Goal: Transaction & Acquisition: Purchase product/service

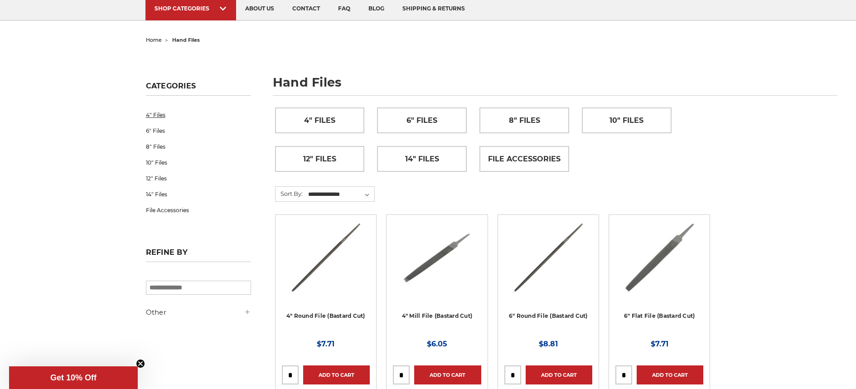
scroll to position [91, 0]
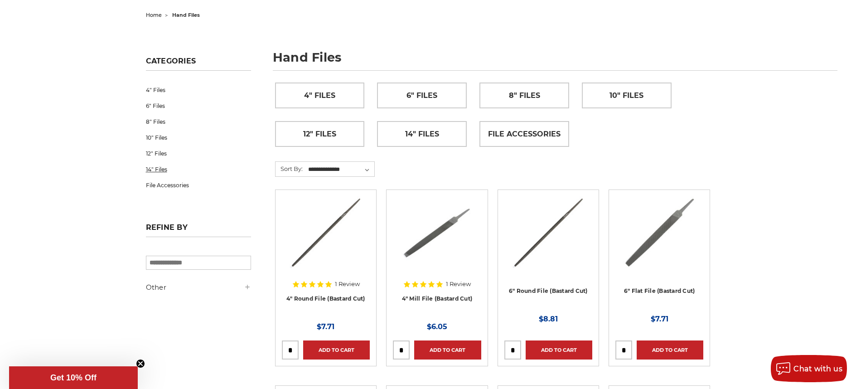
click at [155, 168] on link "14" Files" at bounding box center [198, 169] width 105 height 16
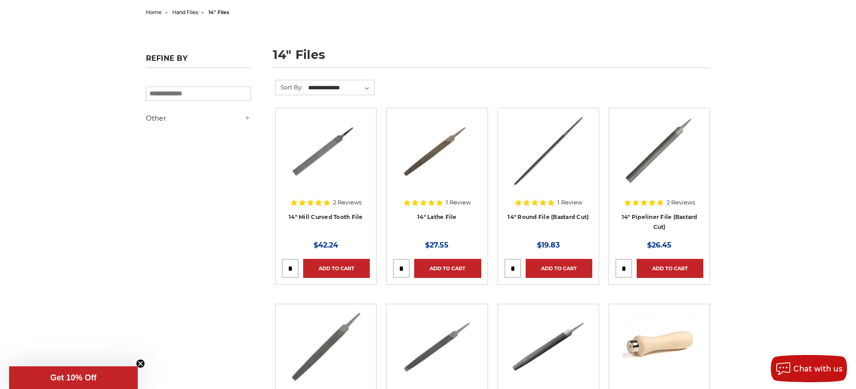
scroll to position [136, 0]
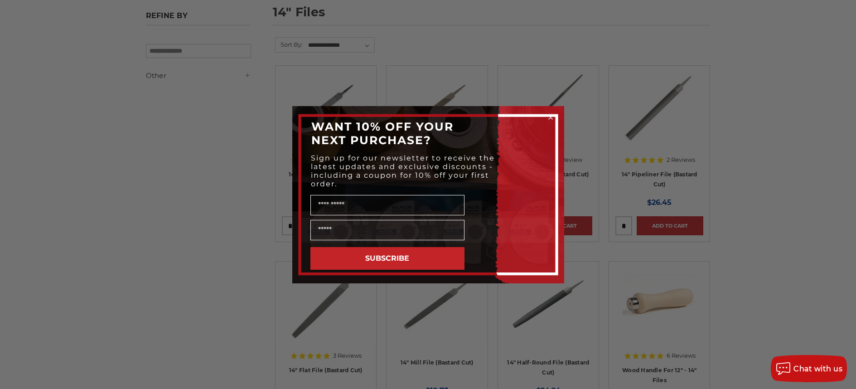
click at [548, 115] on icon "Close dialog" at bounding box center [550, 117] width 9 height 9
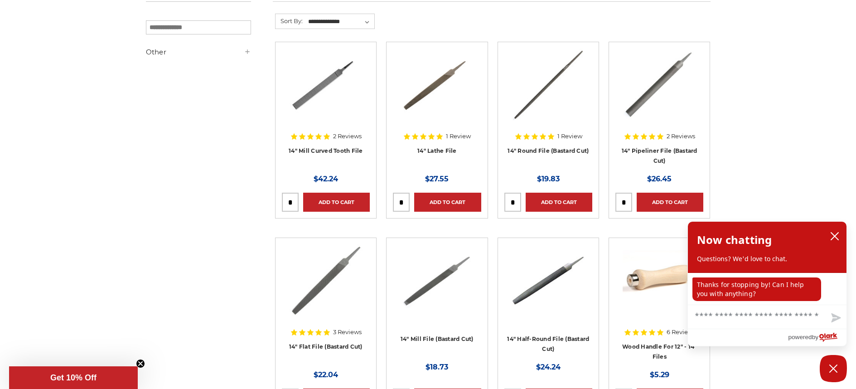
scroll to position [181, 0]
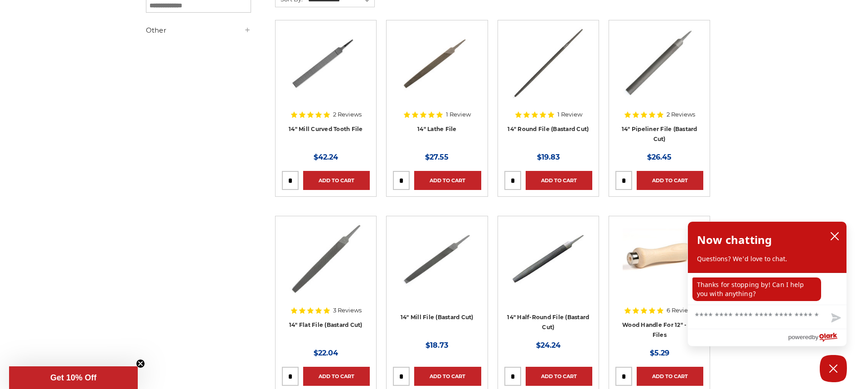
click at [335, 247] on img at bounding box center [325, 258] width 73 height 72
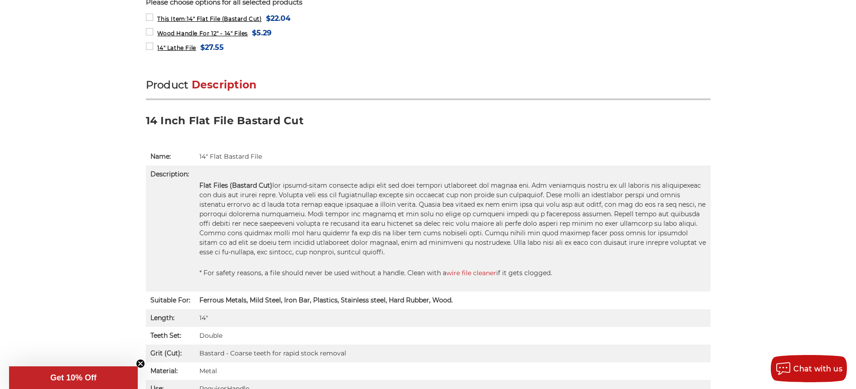
scroll to position [453, 0]
